Goal: Entertainment & Leisure: Consume media (video, audio)

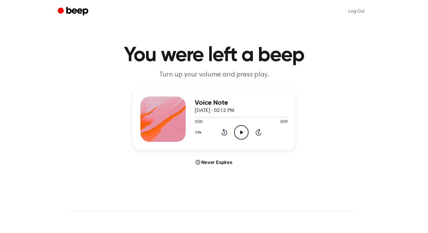
click at [245, 133] on icon "Play Audio" at bounding box center [241, 132] width 14 height 14
click at [244, 130] on icon "Play Audio" at bounding box center [241, 132] width 14 height 14
click at [236, 117] on div at bounding box center [223, 117] width 57 height 1
click at [236, 129] on icon "Play Audio" at bounding box center [241, 132] width 14 height 14
click at [245, 131] on icon "Play Audio" at bounding box center [241, 132] width 14 height 14
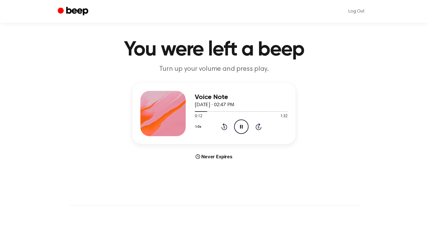
scroll to position [6, 0]
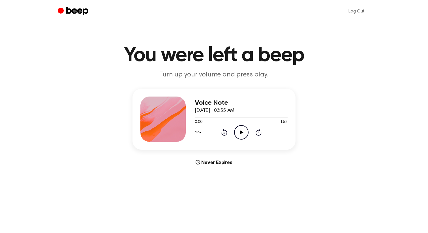
click at [240, 133] on icon "Play Audio" at bounding box center [241, 132] width 14 height 14
click at [241, 129] on icon "Play Audio" at bounding box center [241, 132] width 14 height 14
click at [241, 134] on icon "Play Audio" at bounding box center [241, 132] width 14 height 14
